Goal: Information Seeking & Learning: Understand process/instructions

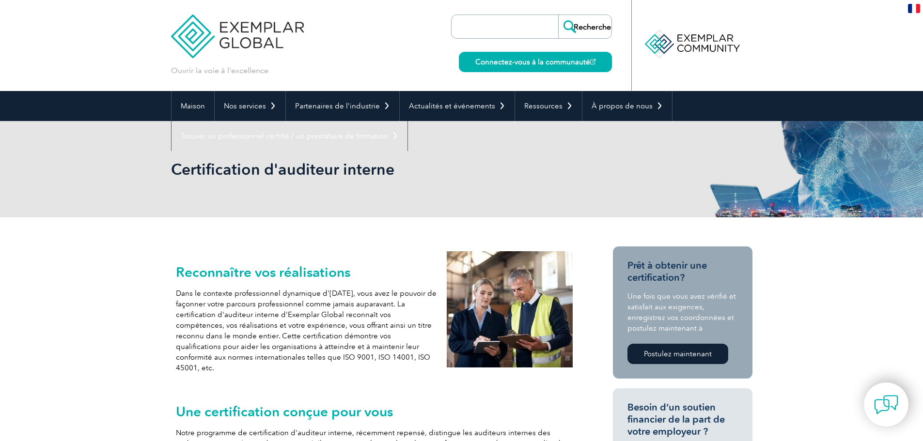
click at [222, 41] on img at bounding box center [237, 29] width 133 height 58
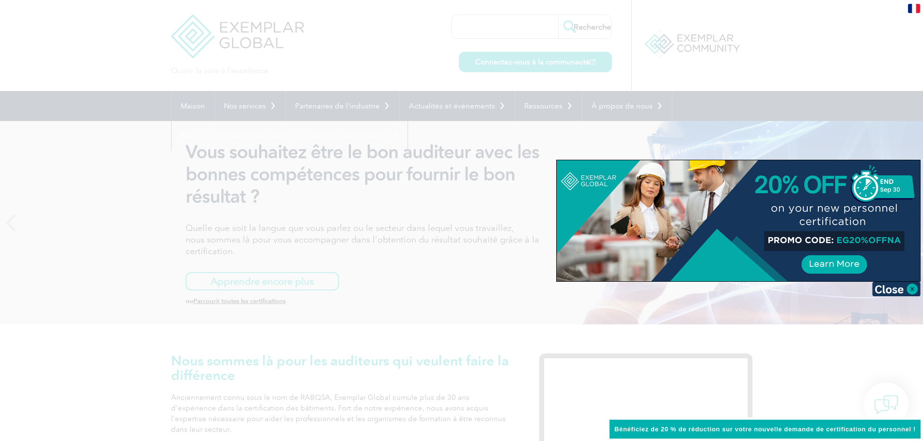
click at [803, 238] on div at bounding box center [738, 220] width 363 height 121
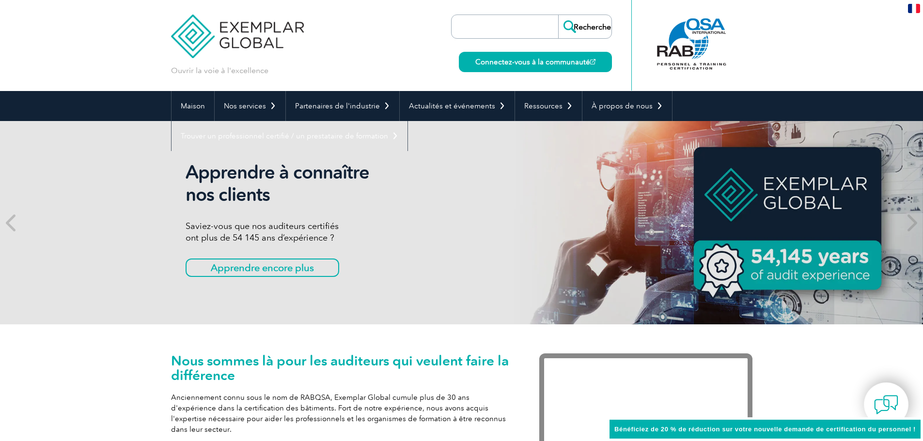
click at [707, 432] on font "Bénéficiez de 20 % de réduction sur votre nouvelle demande de certification du …" at bounding box center [764, 429] width 301 height 7
click at [636, 427] on font "Bénéficiez de 20 % de réduction sur votre nouvelle demande de certification du …" at bounding box center [764, 429] width 301 height 7
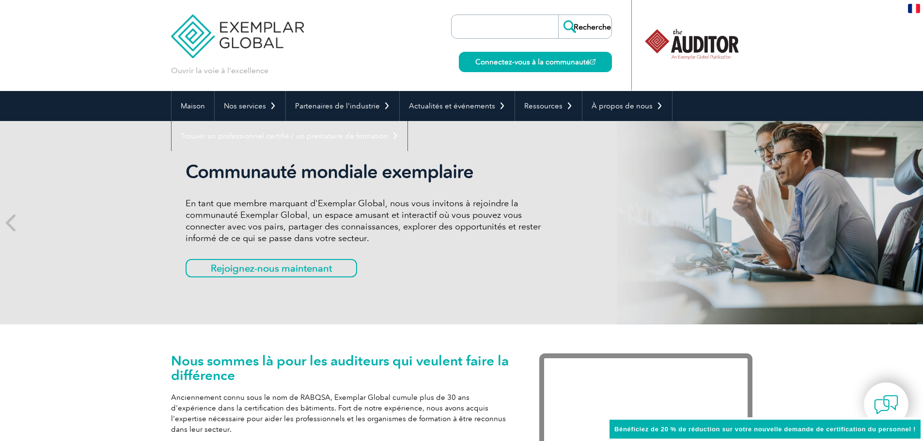
click at [913, 435] on div "Bénéficiez de 20 % de réduction sur votre nouvelle demande de certification du …" at bounding box center [765, 430] width 316 height 24
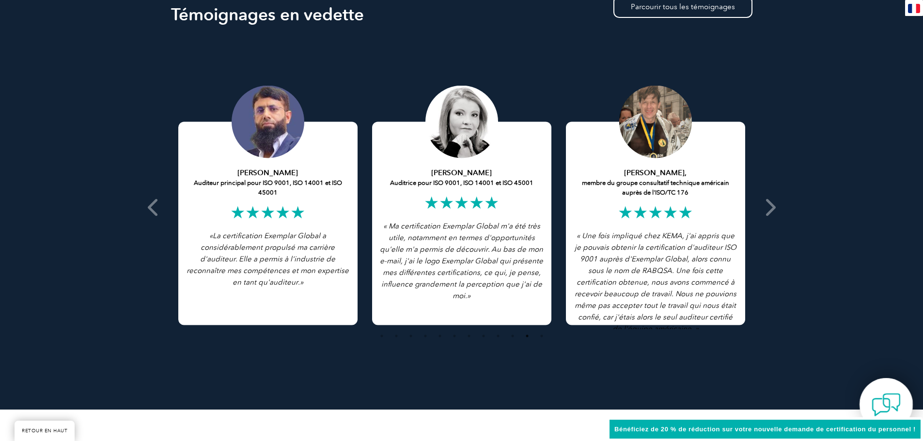
scroll to position [2274, 0]
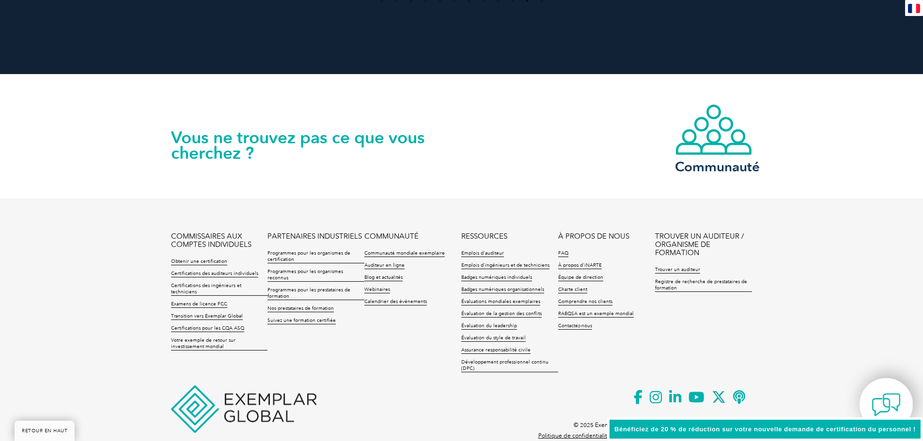
click at [886, 412] on img at bounding box center [886, 405] width 29 height 29
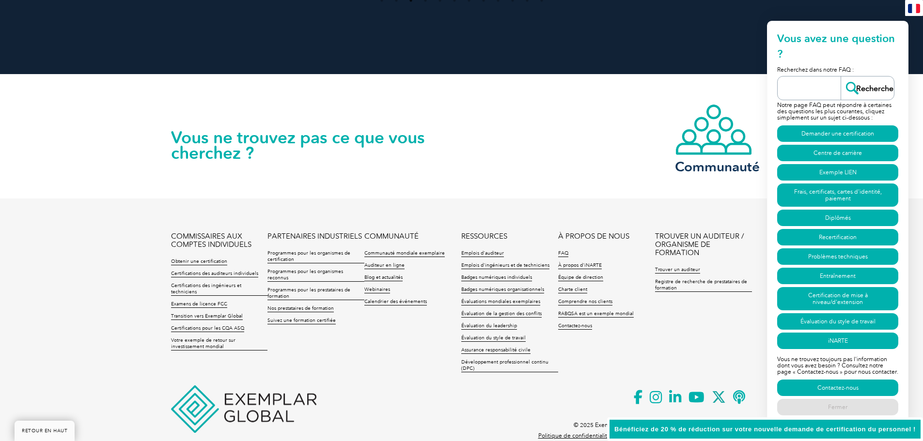
click at [822, 429] on font "Bénéficiez de 20 % de réduction sur votre nouvelle demande de certification du …" at bounding box center [764, 429] width 301 height 7
drag, startPoint x: 685, startPoint y: 429, endPoint x: 658, endPoint y: 432, distance: 26.8
click at [681, 431] on font "Bénéficiez de 20 % de réduction sur votre nouvelle demande de certification du …" at bounding box center [764, 429] width 301 height 7
click at [642, 432] on font "Bénéficiez de 20 % de réduction sur votre nouvelle demande de certification du …" at bounding box center [764, 429] width 301 height 7
drag, startPoint x: 641, startPoint y: 432, endPoint x: 619, endPoint y: 435, distance: 22.5
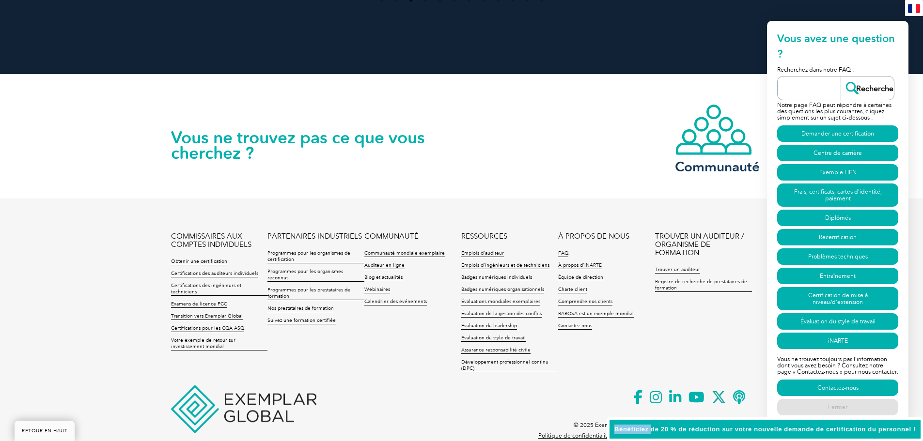
click at [640, 432] on font "Bénéficiez de 20 % de réduction sur votre nouvelle demande de certification du …" at bounding box center [764, 429] width 301 height 7
click at [514, 416] on footer "COMMISSAIRES AUX COMPTES INDIVIDUELS Obtenir une certification Certifications d…" at bounding box center [461, 328] width 923 height 258
click at [605, 329] on ul "COMMISSAIRES AUX COMPTES INDIVIDUELS Obtenir une certification Certifications d…" at bounding box center [461, 305] width 581 height 145
drag, startPoint x: 444, startPoint y: 384, endPoint x: 368, endPoint y: 396, distance: 77.0
click at [443, 404] on p at bounding box center [461, 409] width 581 height 11
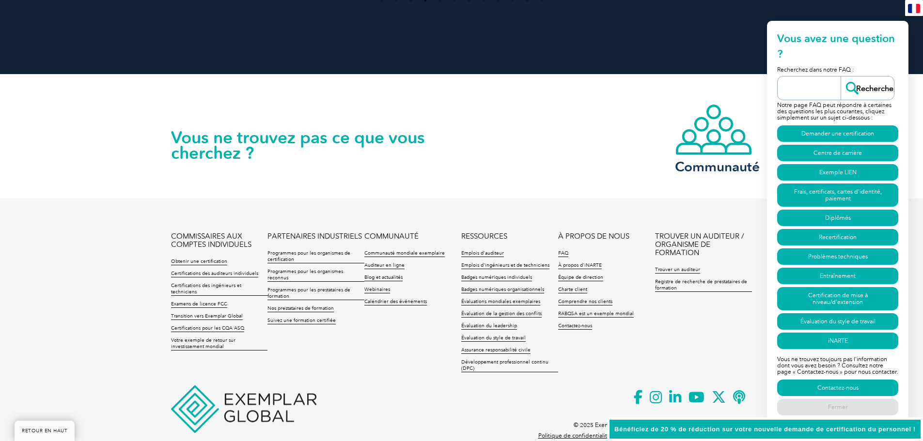
click at [362, 396] on footer "COMMISSAIRES AUX COMPTES INDIVIDUELS Obtenir une certification Certifications d…" at bounding box center [461, 328] width 923 height 258
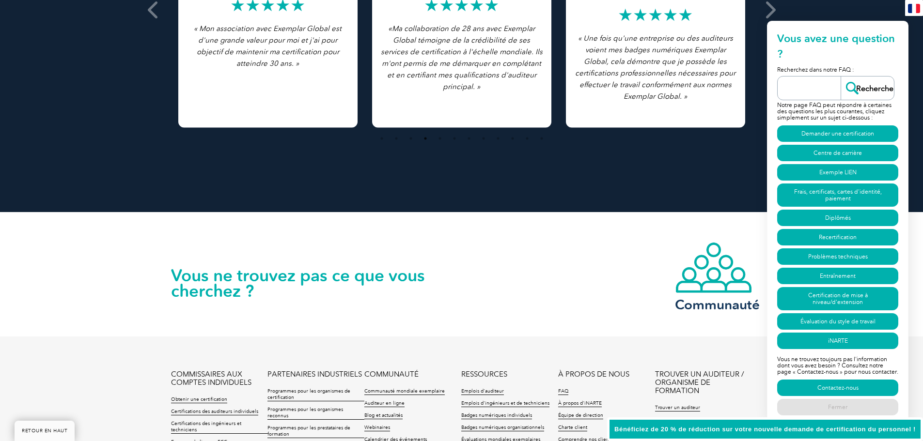
scroll to position [1983, 0]
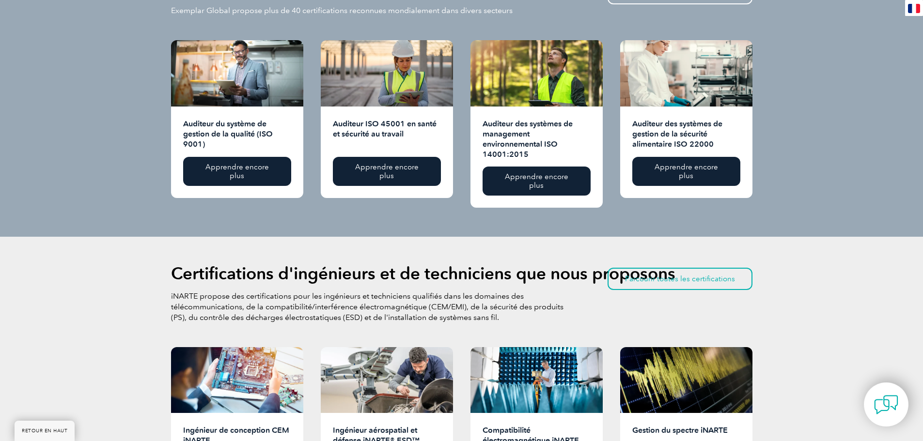
scroll to position [1405, 0]
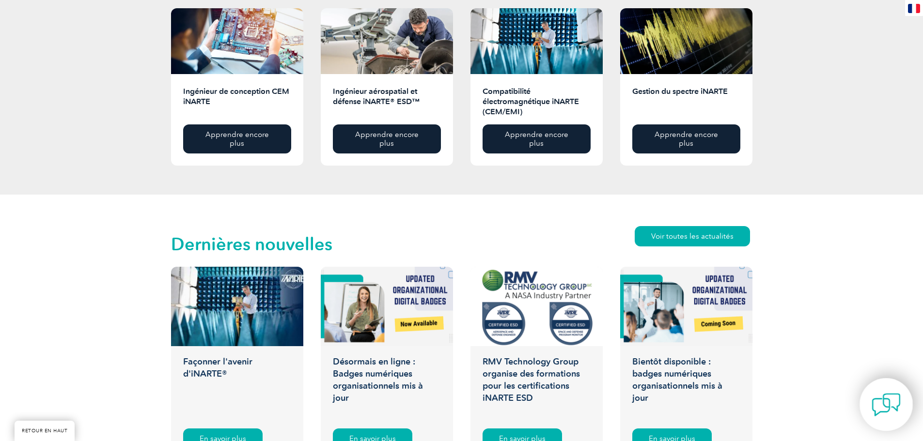
click at [880, 399] on img at bounding box center [886, 405] width 29 height 29
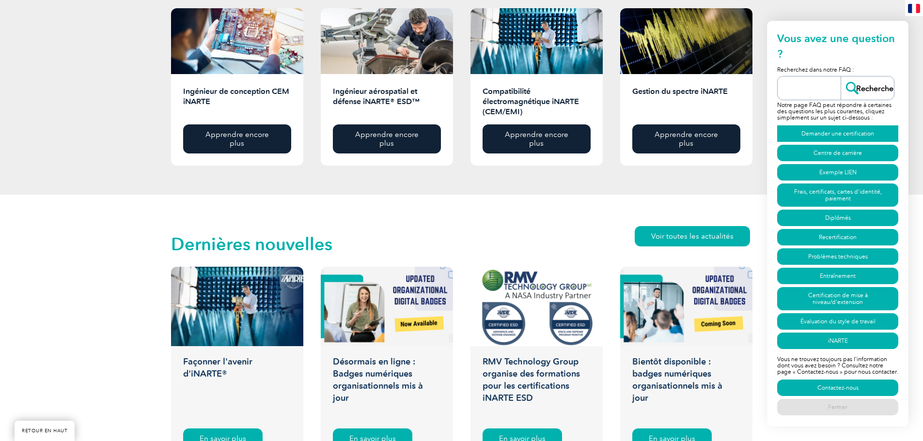
click at [808, 133] on font "Demander une certification" at bounding box center [837, 133] width 73 height 7
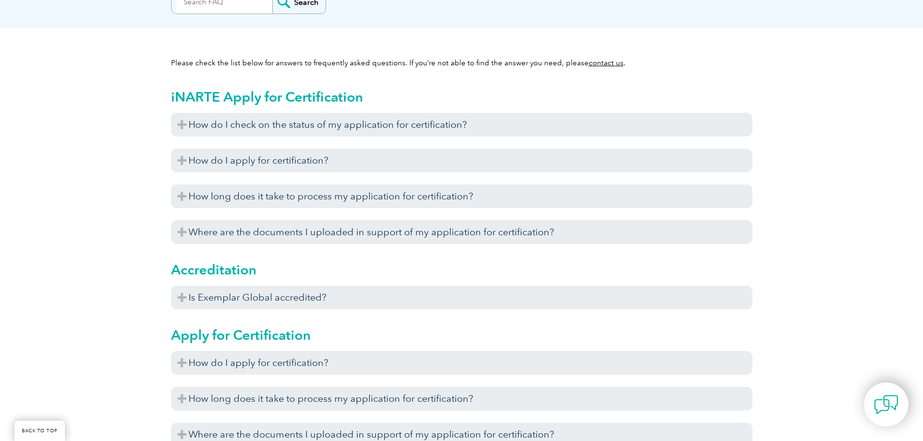
scroll to position [557, 0]
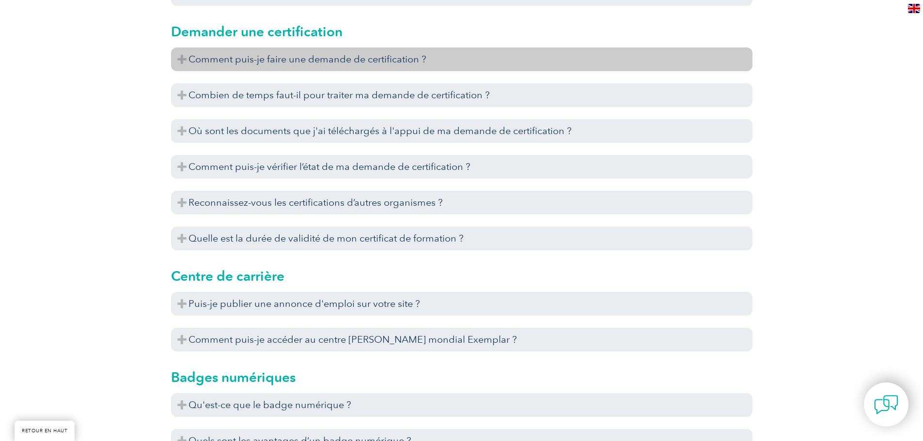
click at [365, 53] on font "Comment puis-je faire une demande de certification ?" at bounding box center [308, 59] width 238 height 12
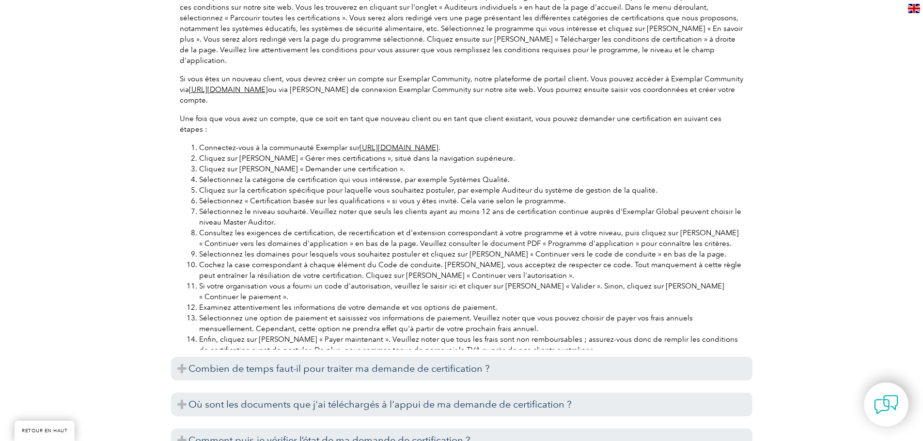
scroll to position [702, 0]
